Goal: Information Seeking & Learning: Learn about a topic

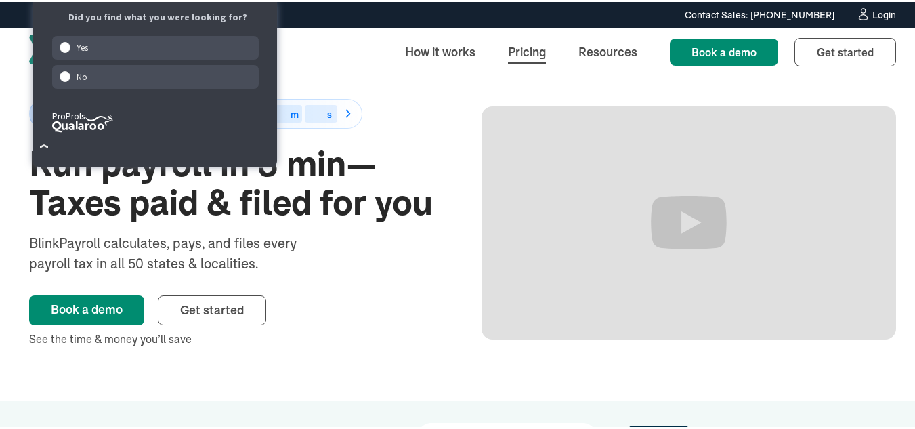
scroll to position [42, 0]
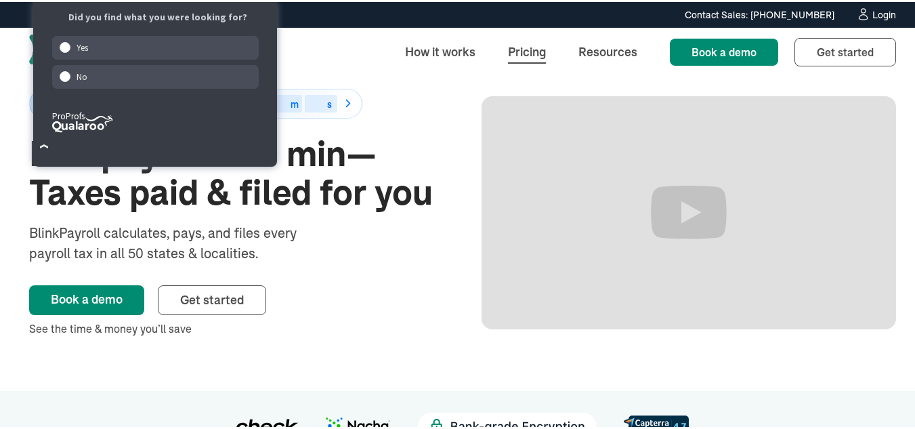
click at [523, 49] on link "Pricing" at bounding box center [527, 49] width 60 height 29
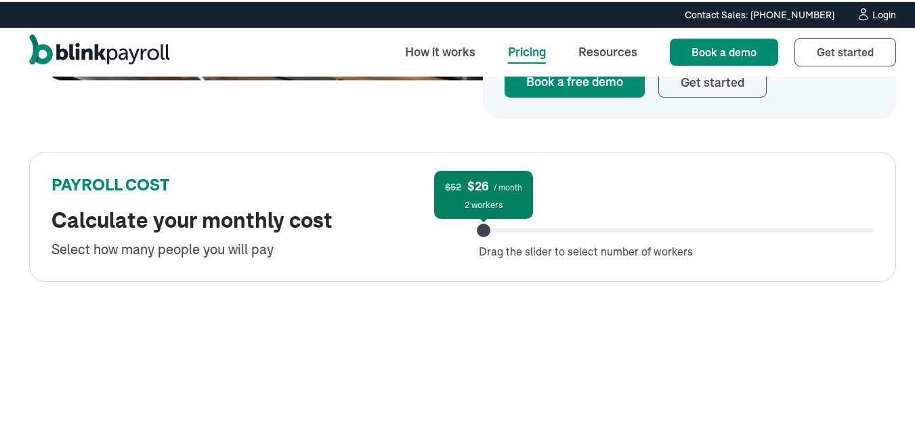
scroll to position [659, 0]
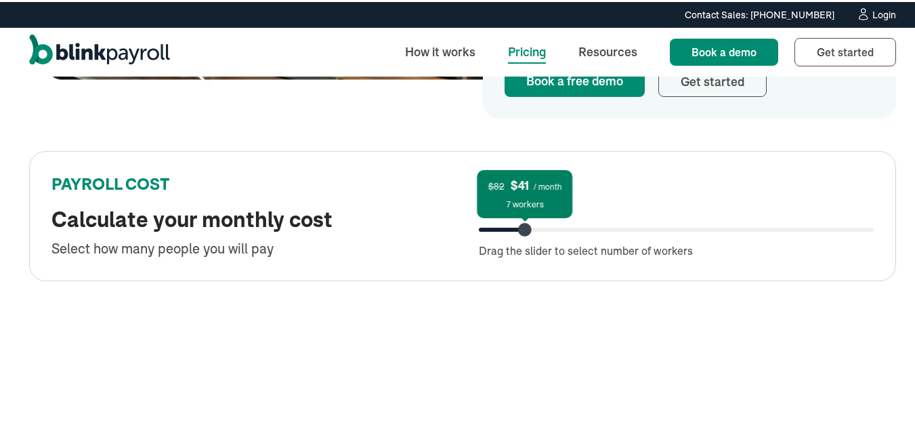
drag, startPoint x: 481, startPoint y: 225, endPoint x: 523, endPoint y: 226, distance: 41.3
click at [523, 226] on div at bounding box center [525, 228] width 14 height 14
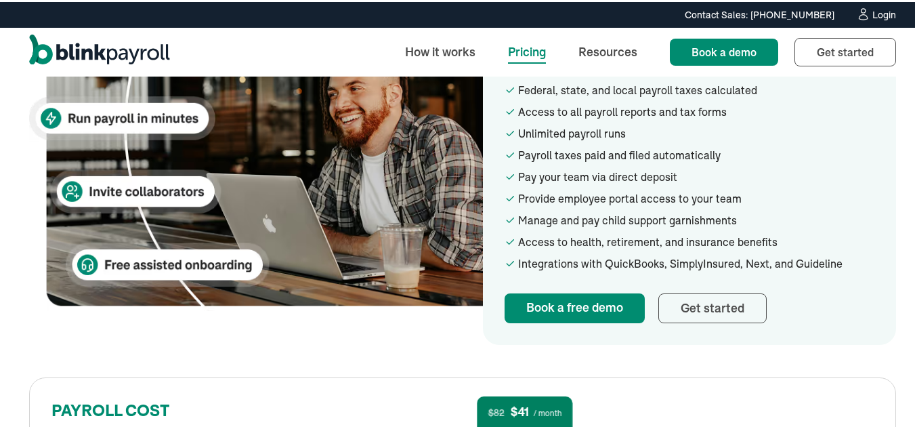
scroll to position [431, 0]
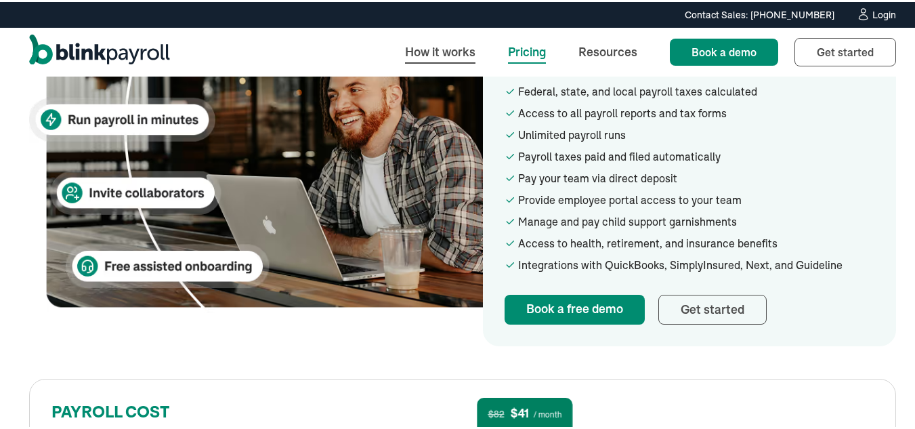
click at [425, 46] on link "How it works" at bounding box center [440, 49] width 92 height 29
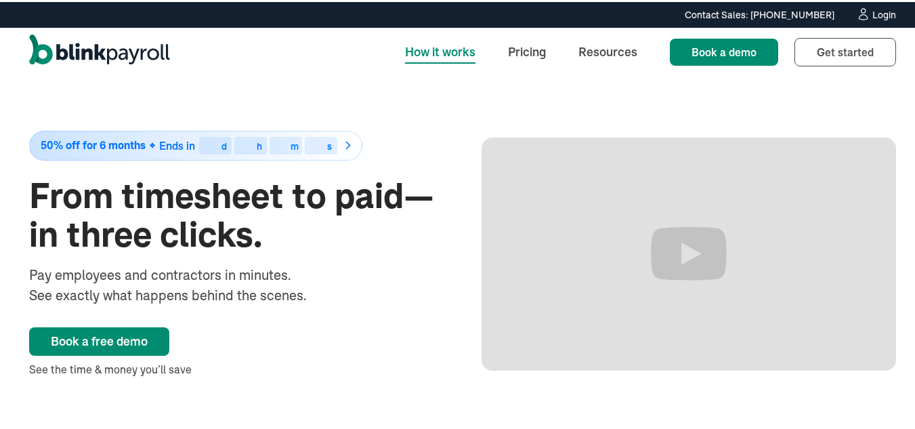
click at [569, 122] on div "50% off for 6 months Ends in 00 d 00 h 00 m 00 s From timesheet to paid—in thre…" at bounding box center [462, 251] width 867 height 355
